Goal: Obtain resource: Download file/media

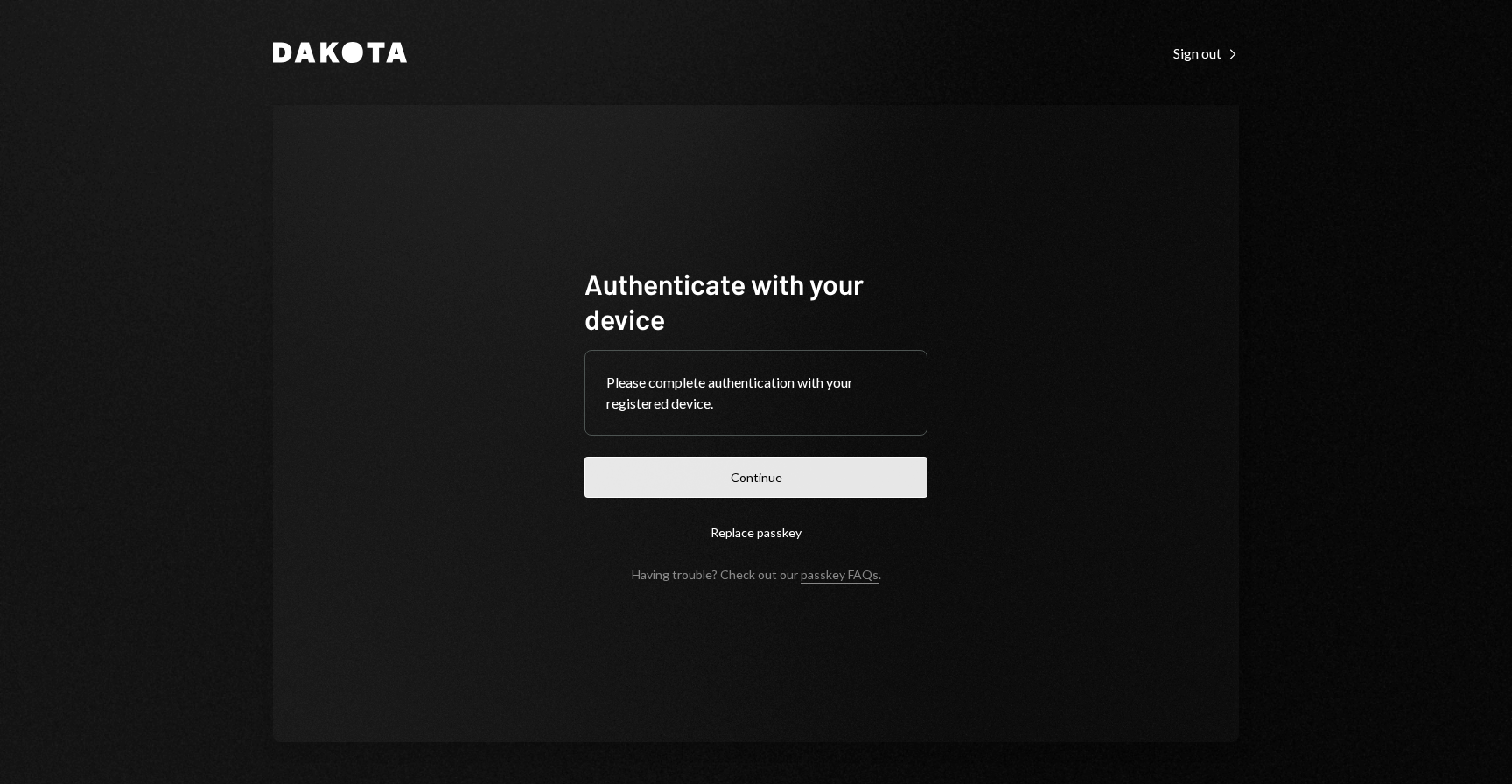
click at [698, 473] on button "Continue" at bounding box center [756, 477] width 343 height 42
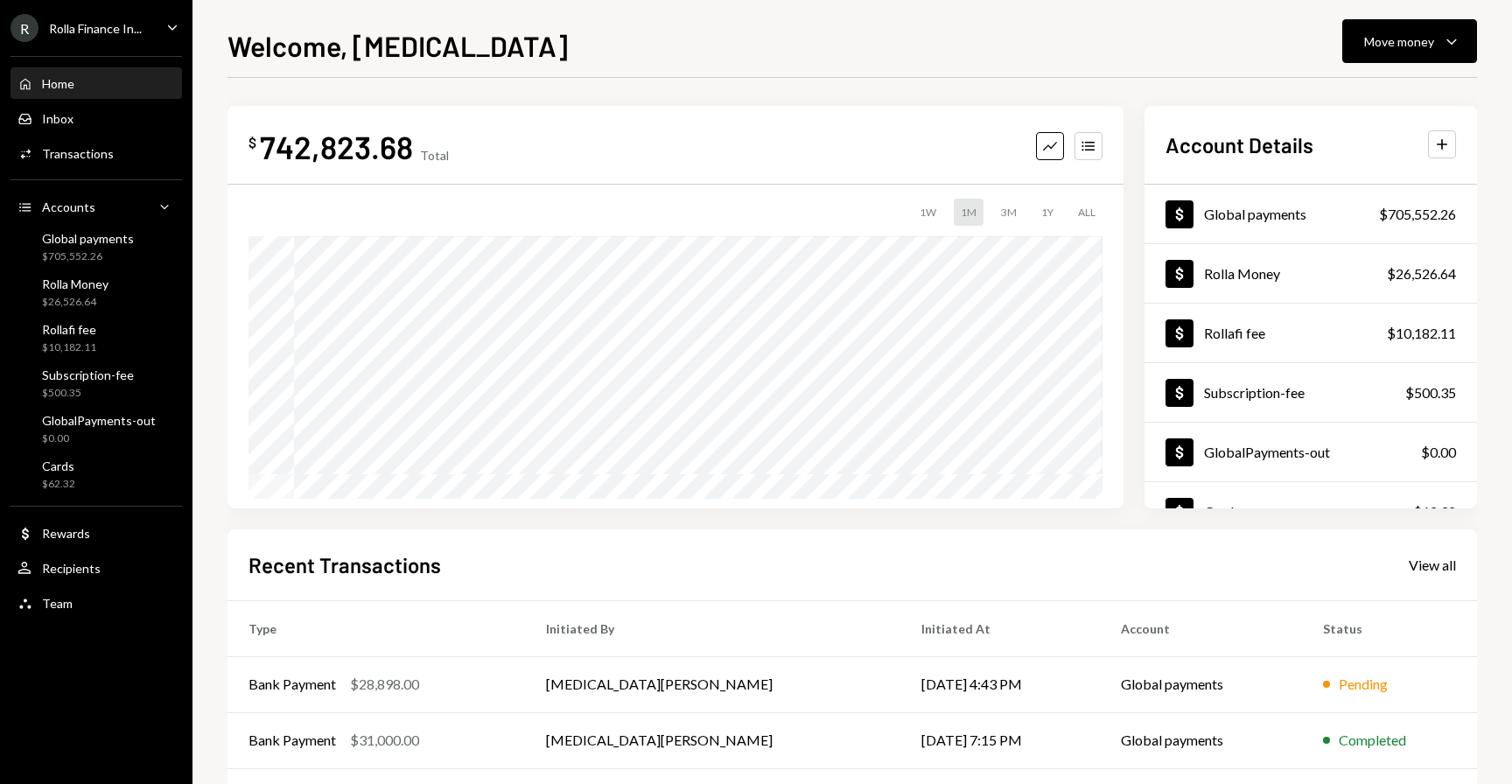
click at [1155, 75] on div "Welcome, Tobi Move money Caret Down $ 742,823.68 Total Graph Accounts 1W 1M 3M …" at bounding box center [852, 403] width 1249 height 759
click at [168, 31] on icon "Caret Down" at bounding box center [172, 26] width 19 height 19
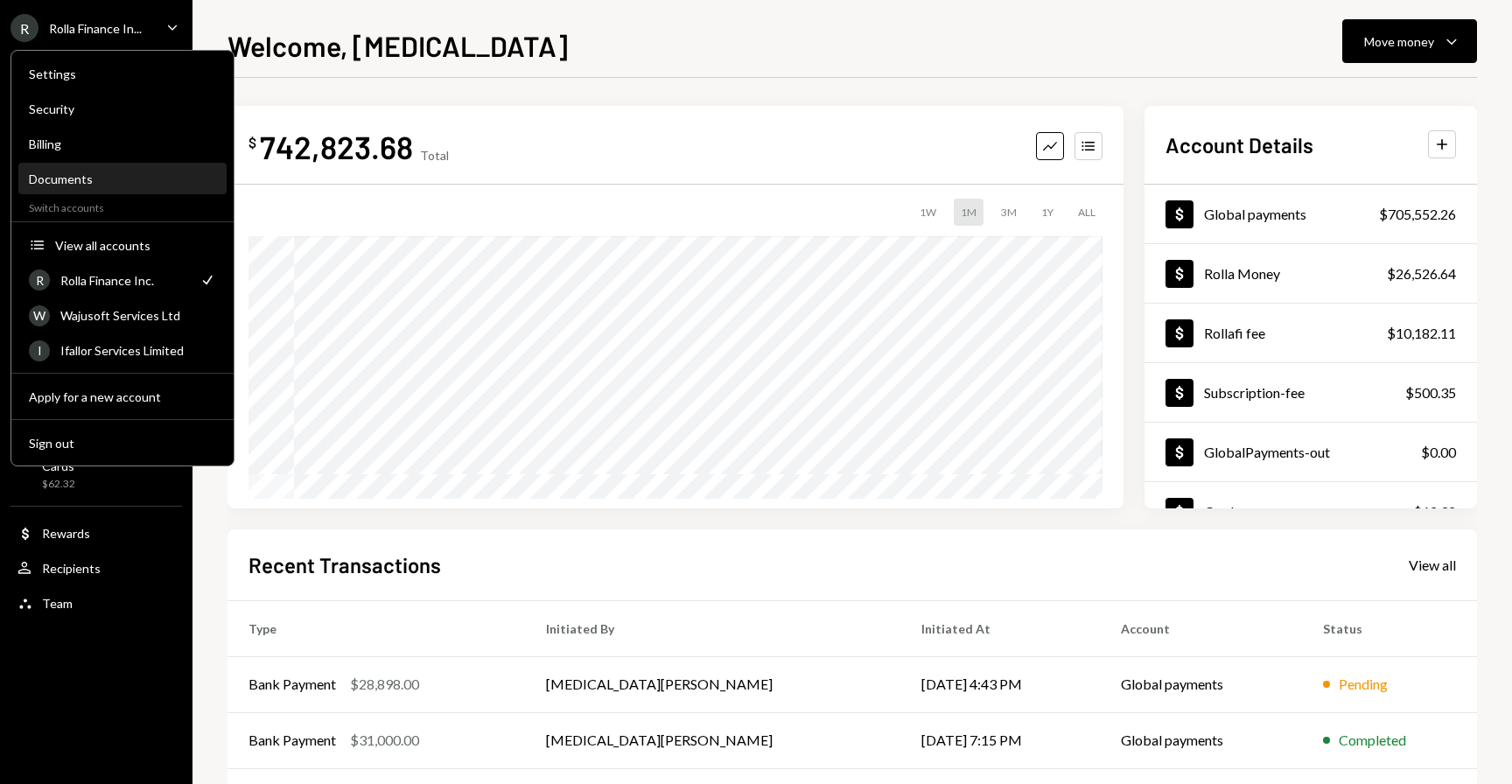
click at [71, 176] on div "Documents" at bounding box center [122, 179] width 187 height 14
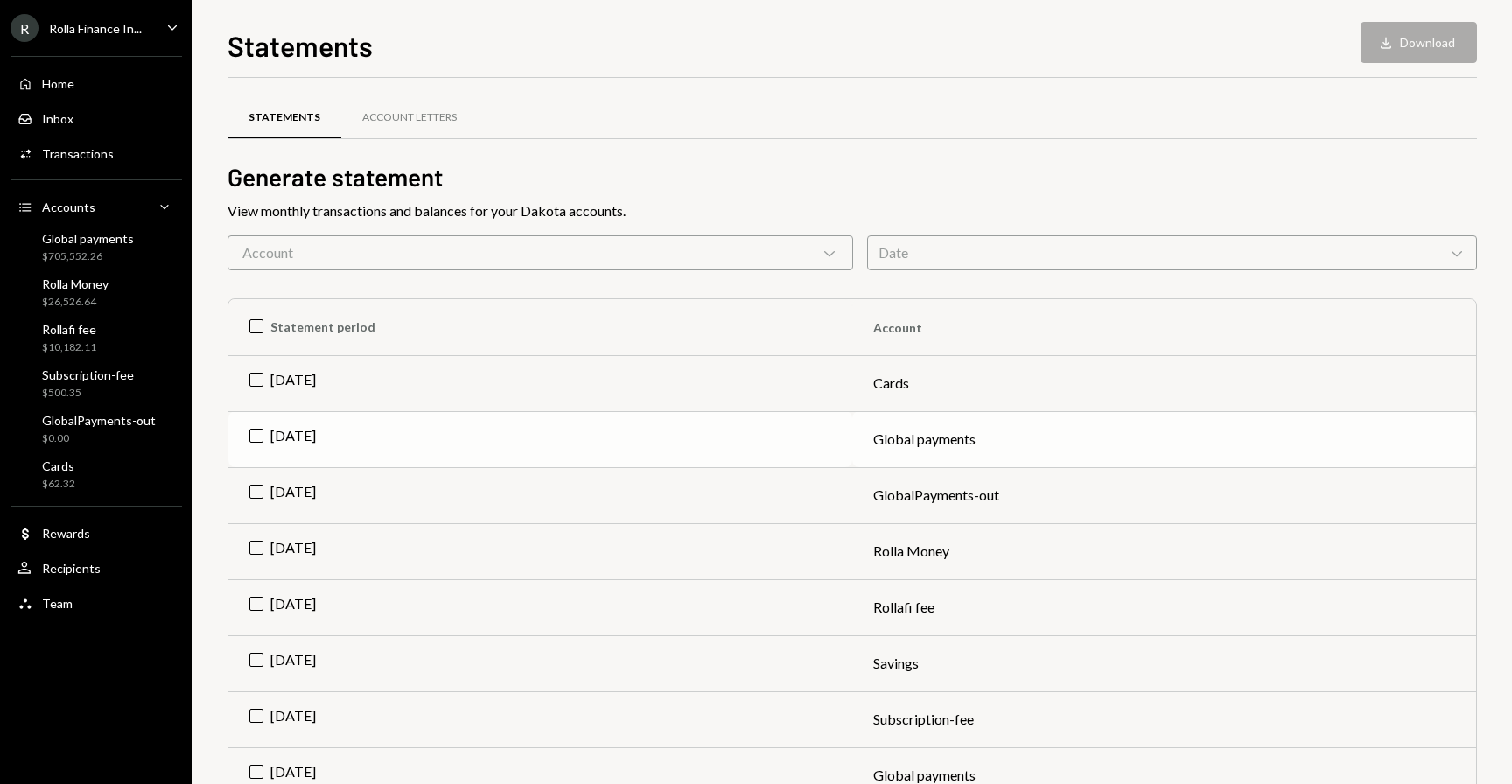
click at [1212, 430] on td "Global payments" at bounding box center [1164, 439] width 624 height 56
click at [1421, 46] on button "Download Download" at bounding box center [1418, 42] width 116 height 42
